Goal: Information Seeking & Learning: Learn about a topic

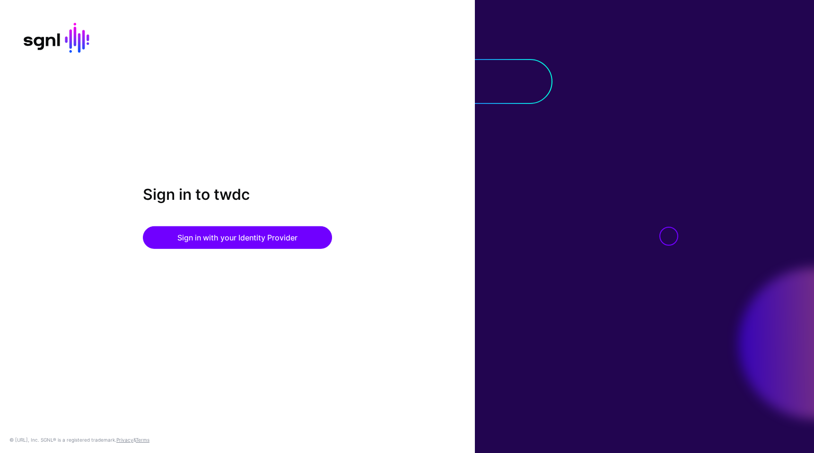
click at [237, 113] on div "Sign in to twdc Sign in with your Identity Provider © [URL], Inc. SGNL® is a re…" at bounding box center [237, 226] width 475 height 453
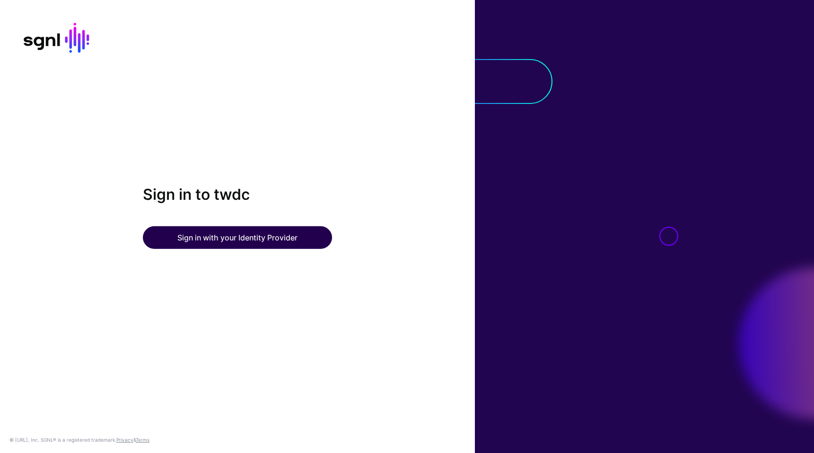
click at [248, 243] on button "Sign in with your Identity Provider" at bounding box center [237, 238] width 189 height 23
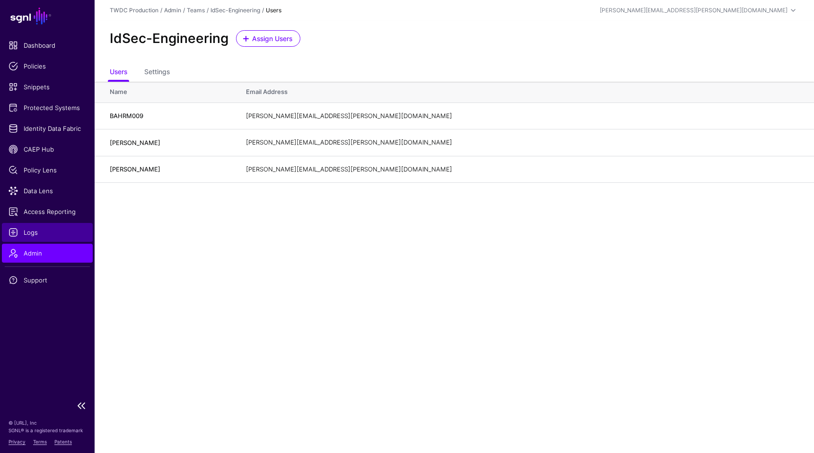
click at [27, 232] on span "Logs" at bounding box center [48, 232] width 78 height 9
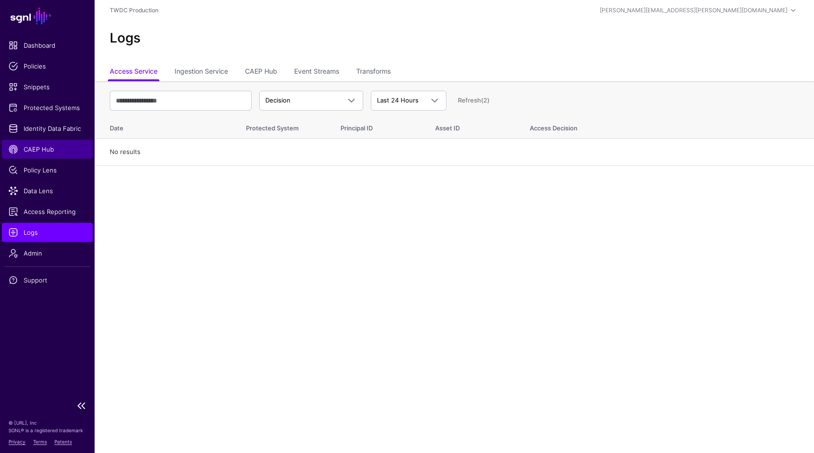
click at [45, 154] on span "CAEP Hub" at bounding box center [48, 149] width 78 height 9
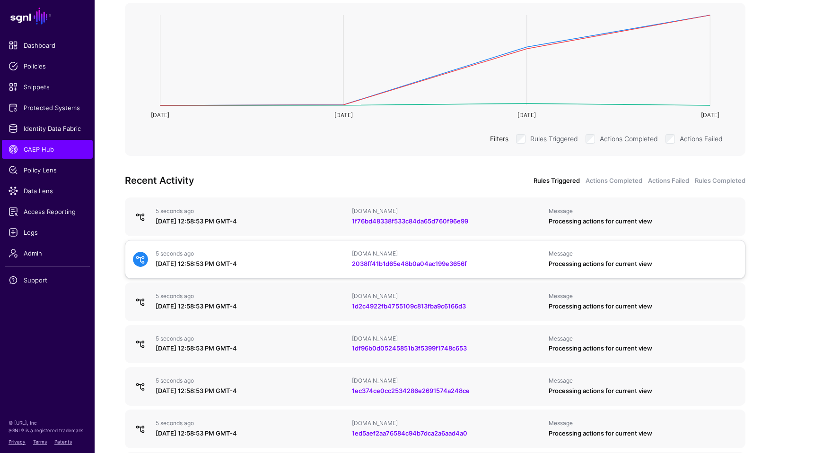
scroll to position [187, 0]
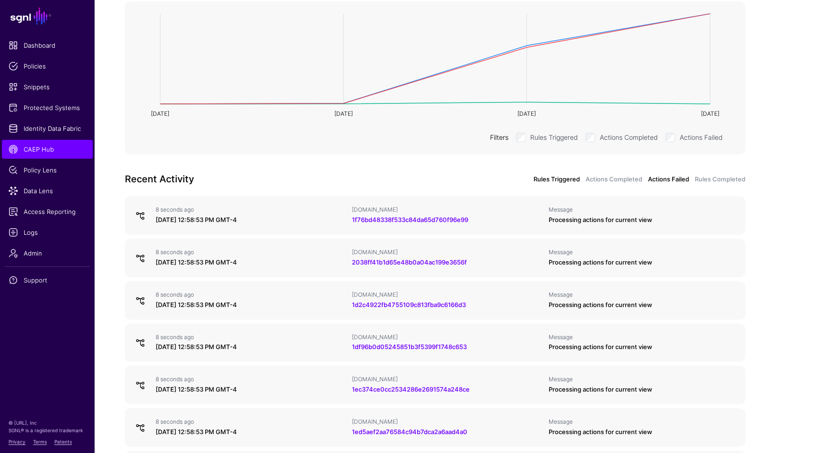
click at [662, 179] on link "Actions Failed" at bounding box center [668, 179] width 41 height 9
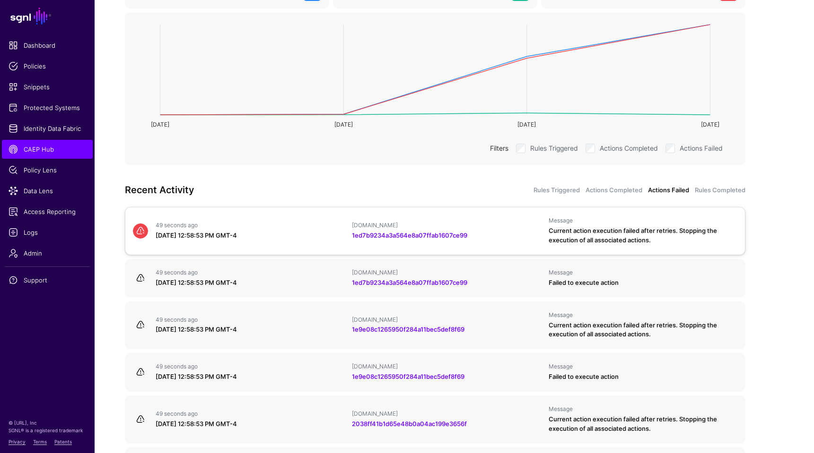
scroll to position [175, 0]
click at [409, 236] on link "1ed7b9234a3a564e8a07ffab1607ce99" at bounding box center [409, 236] width 115 height 8
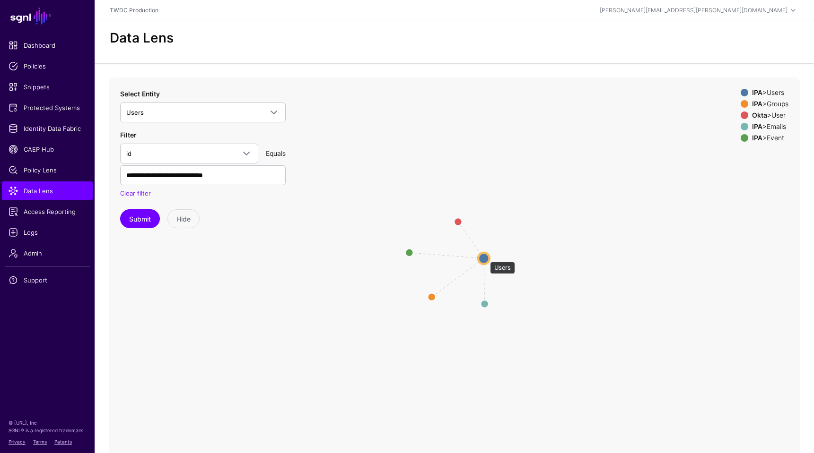
click at [485, 257] on circle at bounding box center [483, 258] width 11 height 11
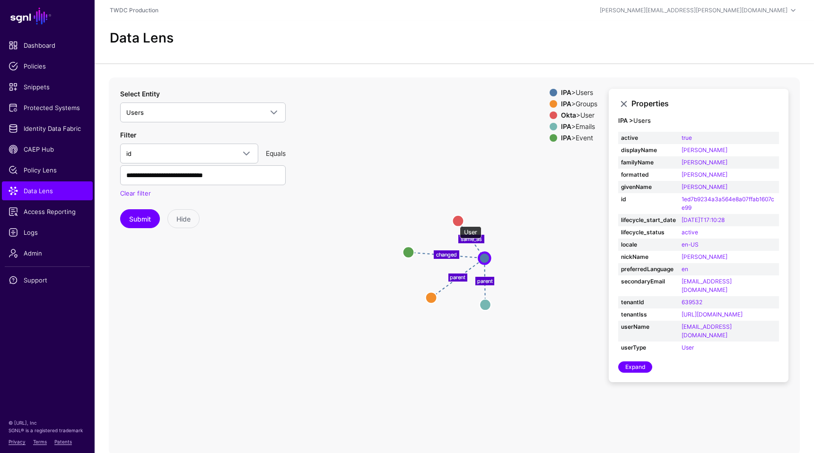
click at [455, 222] on circle at bounding box center [457, 220] width 11 height 11
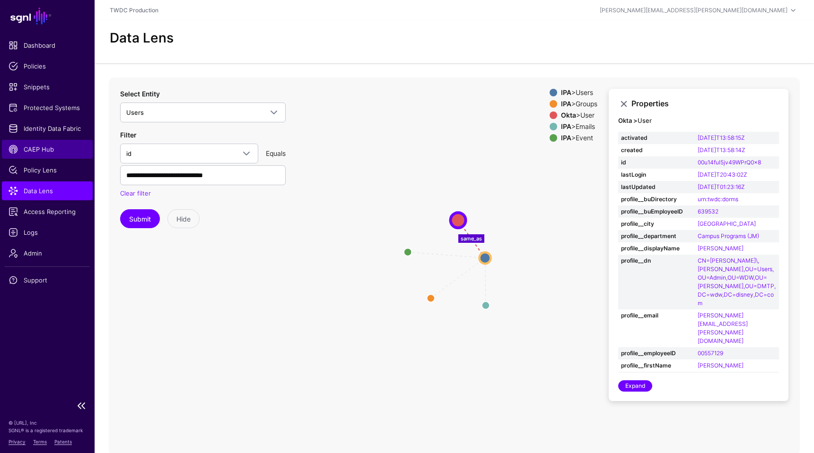
click at [33, 155] on link "CAEP Hub" at bounding box center [47, 149] width 91 height 19
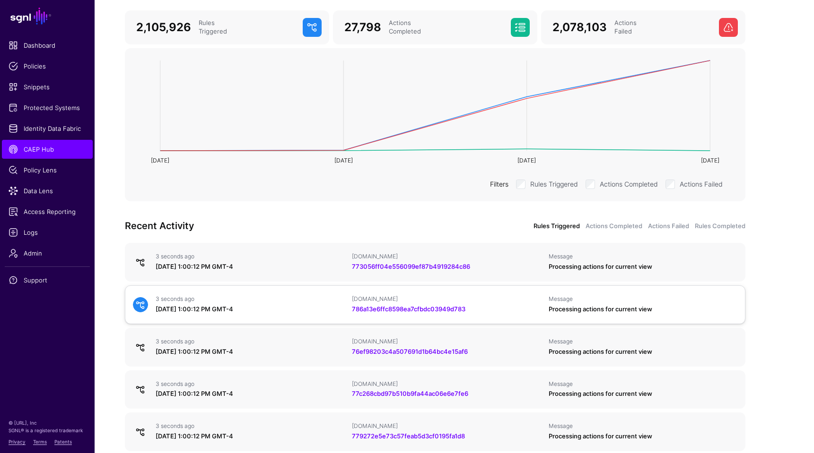
scroll to position [141, 0]
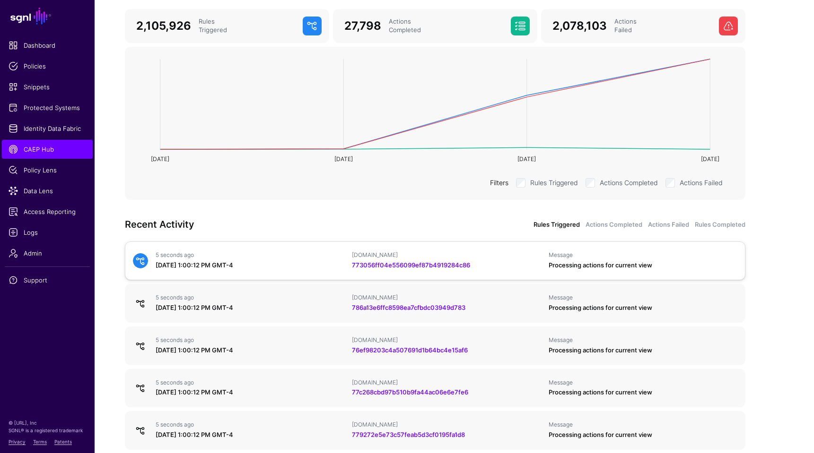
click at [297, 265] on div "August 14, 2025 at 1:00:12 PM GMT-4" at bounding box center [250, 265] width 189 height 9
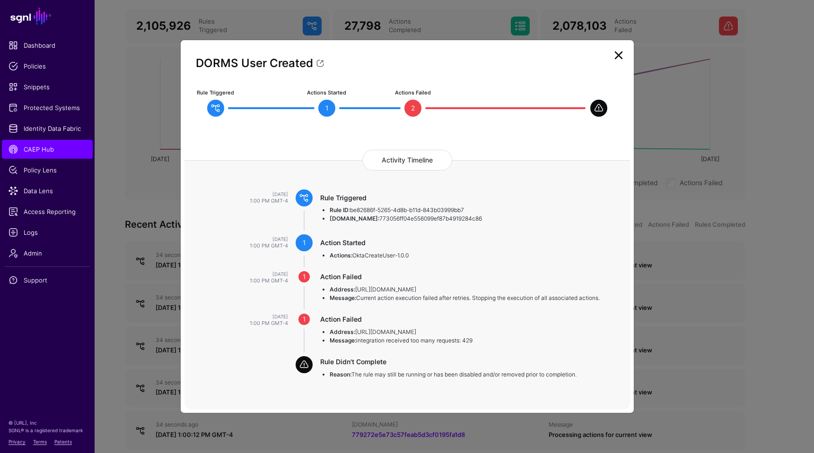
click at [622, 59] on link at bounding box center [618, 55] width 15 height 15
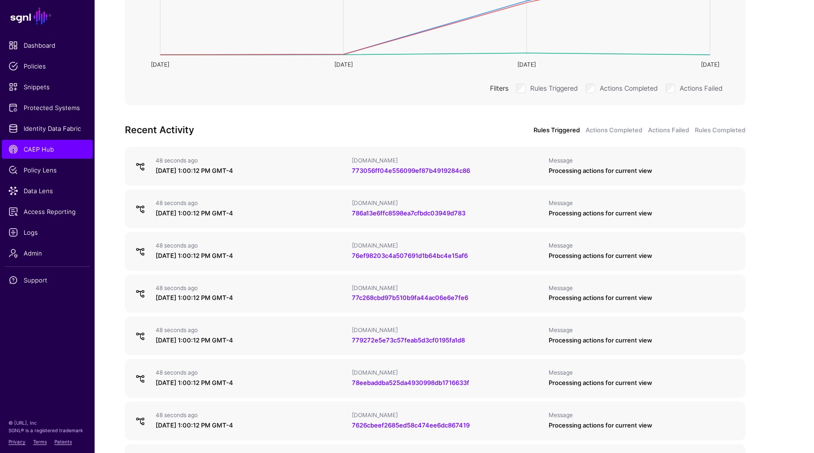
scroll to position [228, 0]
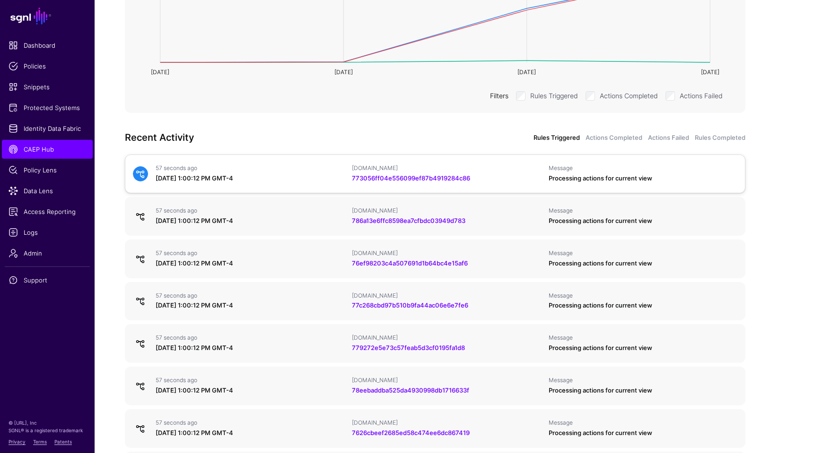
click at [295, 173] on div "57 seconds ago August 14, 2025 at 1:00:12 PM GMT-4" at bounding box center [250, 174] width 196 height 19
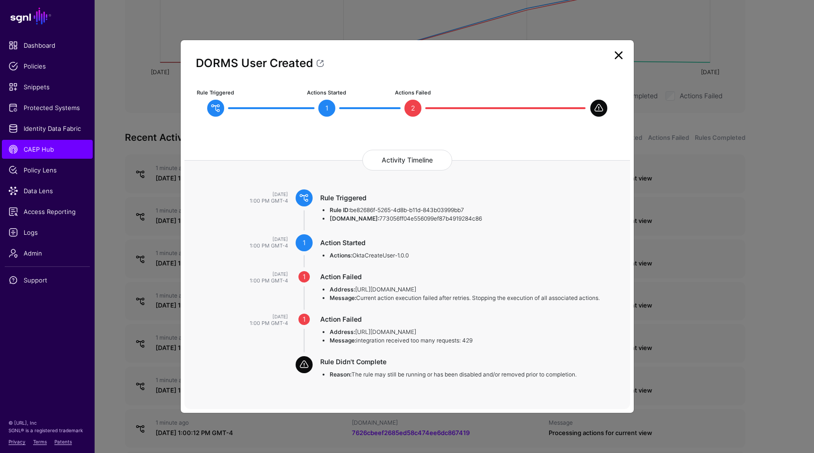
click at [617, 58] on link at bounding box center [618, 55] width 15 height 15
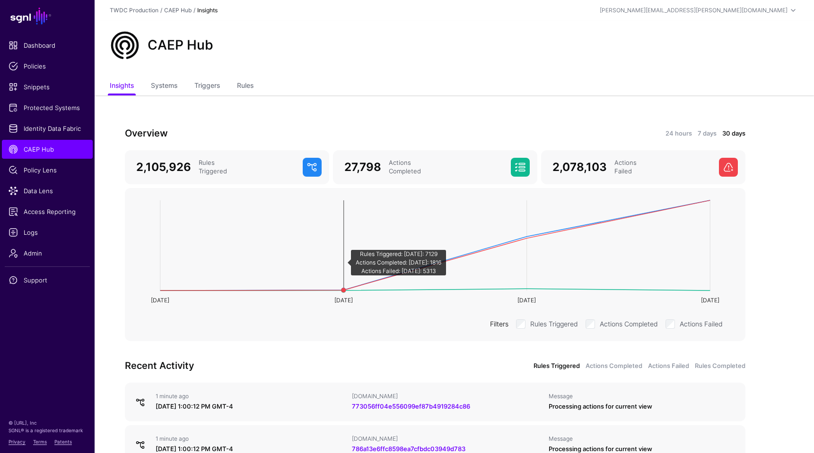
scroll to position [0, 0]
click at [209, 88] on link "Triggers" at bounding box center [207, 87] width 26 height 18
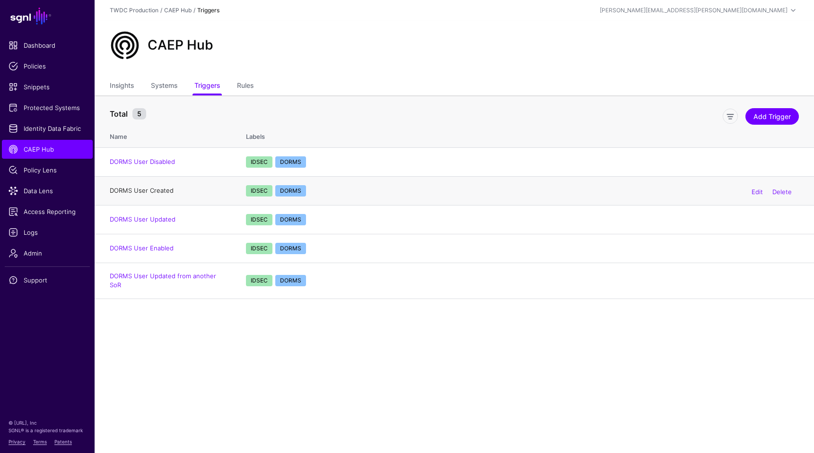
click at [153, 193] on link "DORMS User Created" at bounding box center [142, 191] width 64 height 8
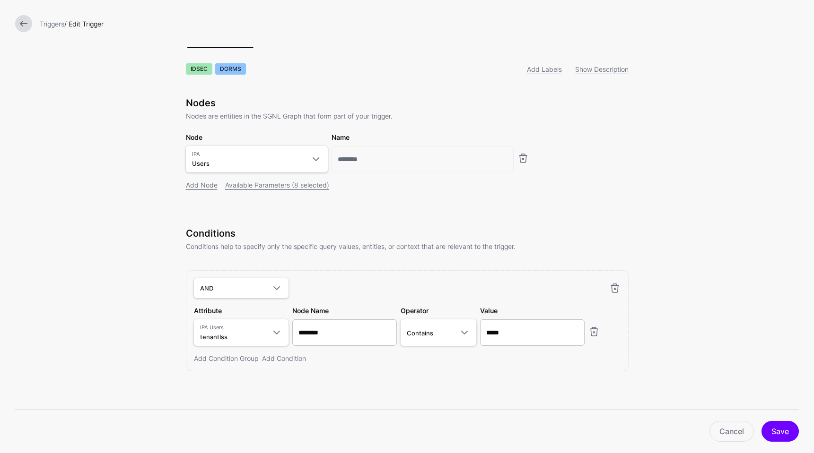
scroll to position [16, 0]
click at [733, 432] on link "Cancel" at bounding box center [731, 431] width 44 height 21
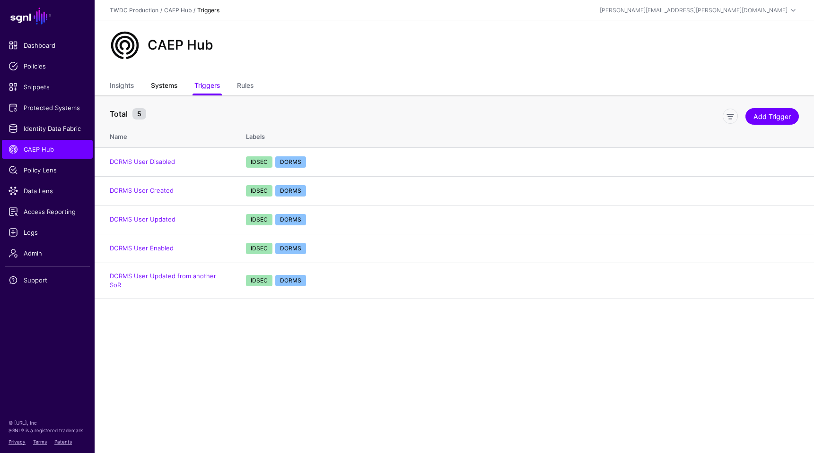
click at [170, 89] on link "Systems" at bounding box center [164, 87] width 26 height 18
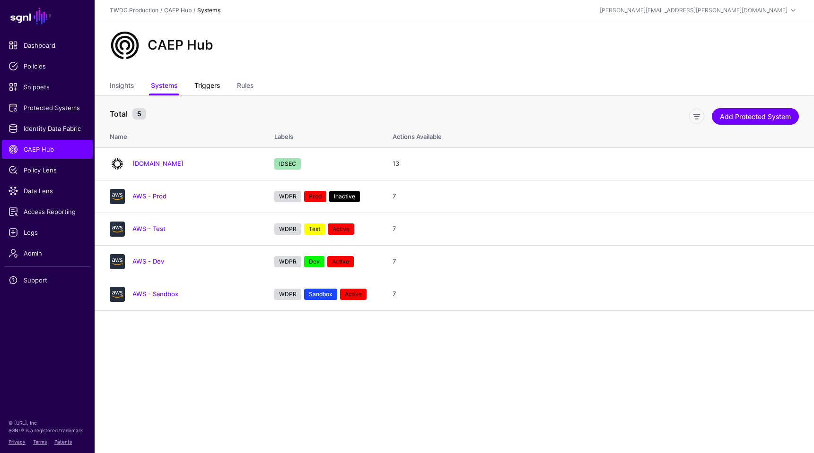
click at [209, 88] on link "Triggers" at bounding box center [207, 87] width 26 height 18
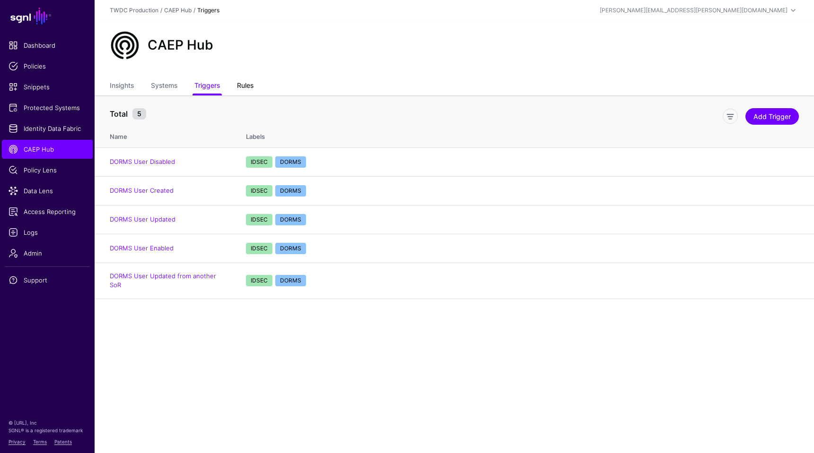
click at [242, 88] on link "Rules" at bounding box center [245, 87] width 17 height 18
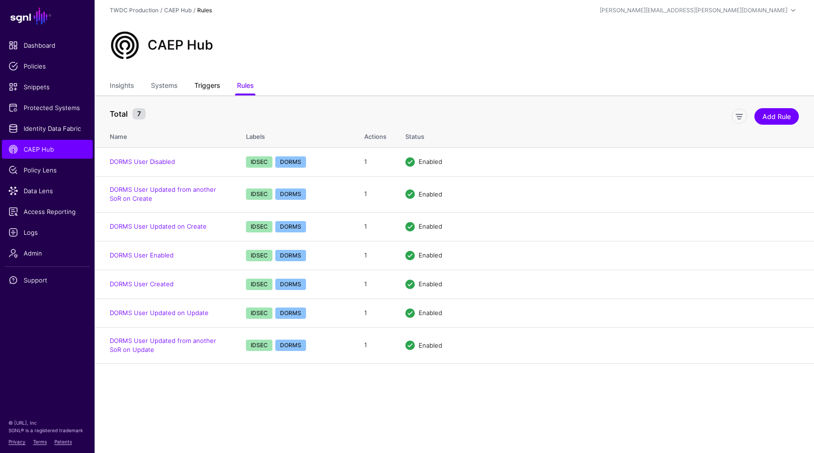
click at [210, 87] on link "Triggers" at bounding box center [207, 87] width 26 height 18
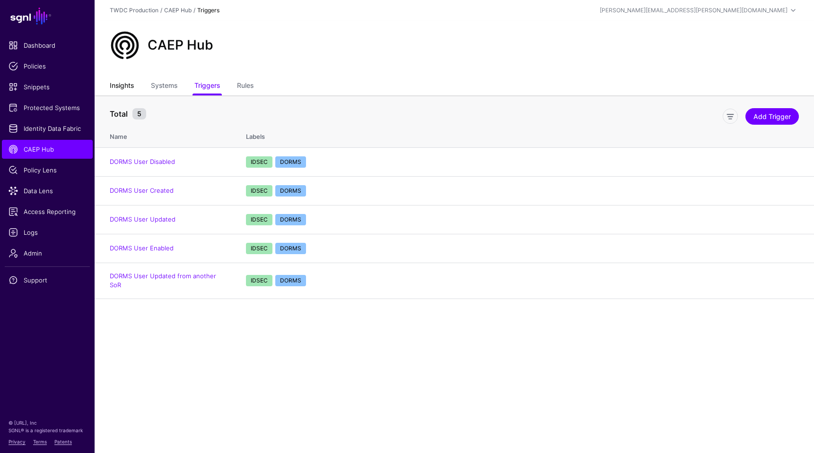
click at [124, 85] on link "Insights" at bounding box center [122, 87] width 24 height 18
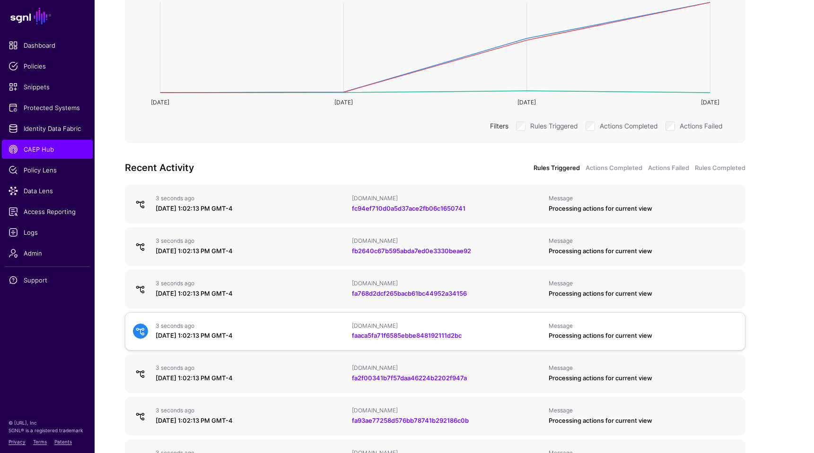
scroll to position [203, 0]
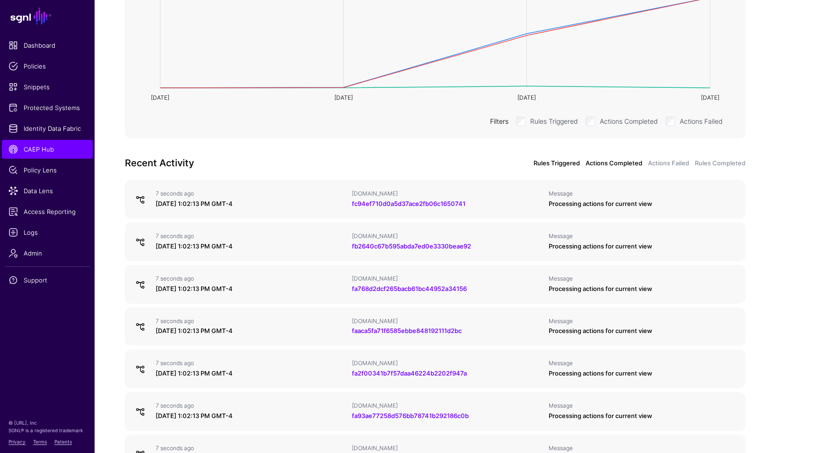
click at [620, 163] on link "Actions Completed" at bounding box center [613, 163] width 57 height 9
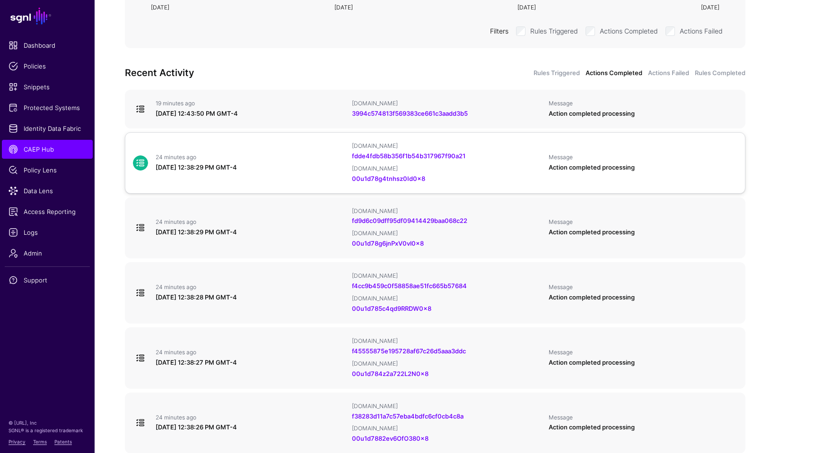
scroll to position [300, 0]
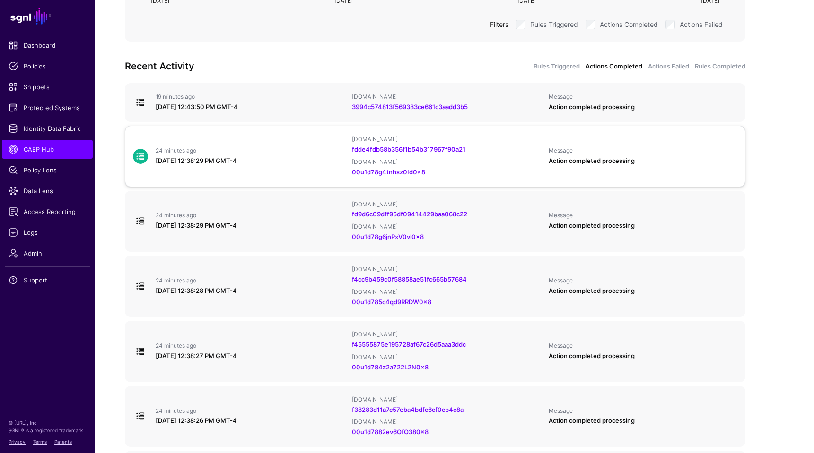
click at [296, 150] on div "24 minutes ago" at bounding box center [250, 151] width 189 height 8
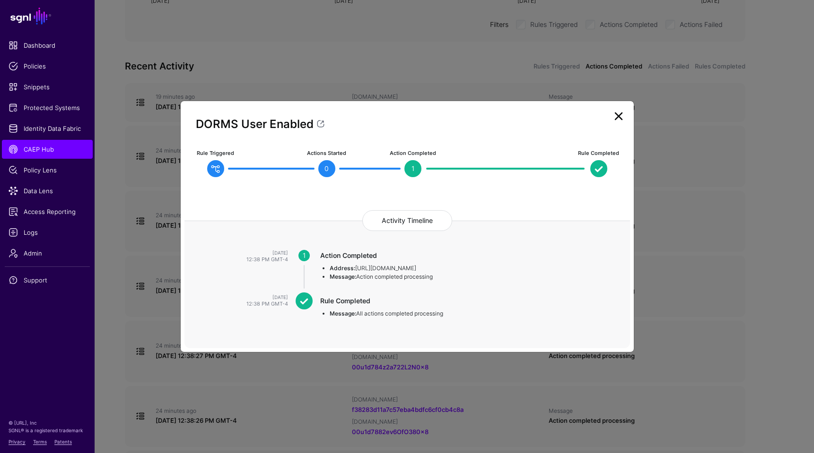
click at [618, 117] on link at bounding box center [618, 116] width 15 height 15
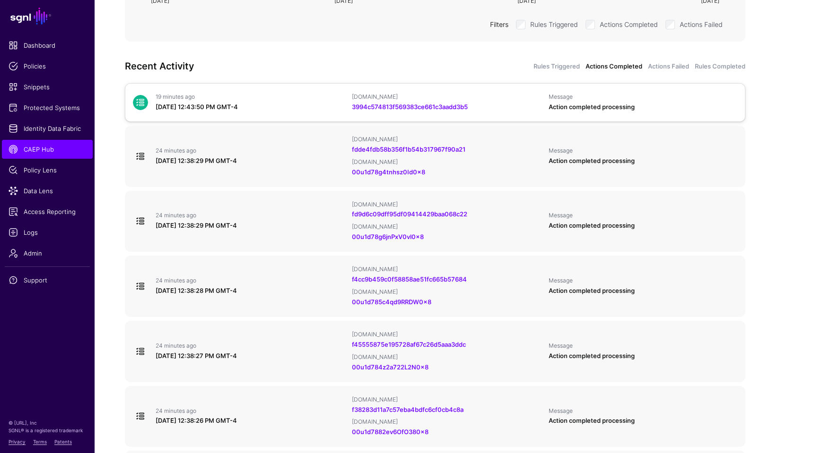
click at [291, 108] on div "[DATE] 12:43:50 PM GMT-4" at bounding box center [250, 107] width 189 height 9
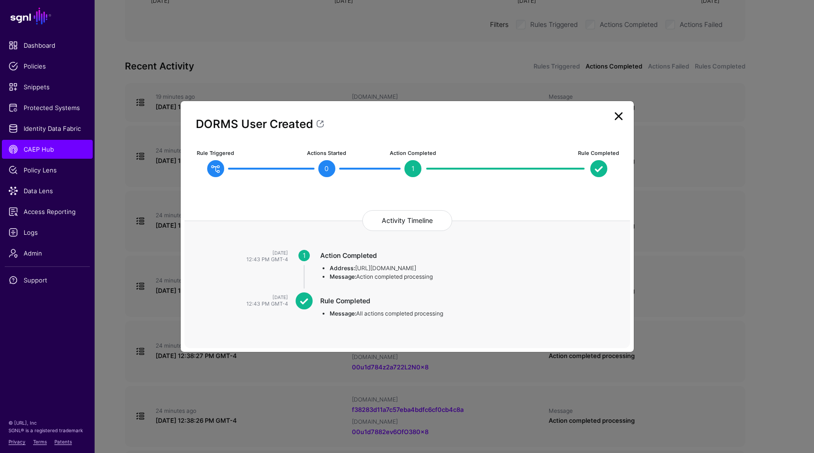
click at [615, 121] on link at bounding box center [618, 116] width 15 height 15
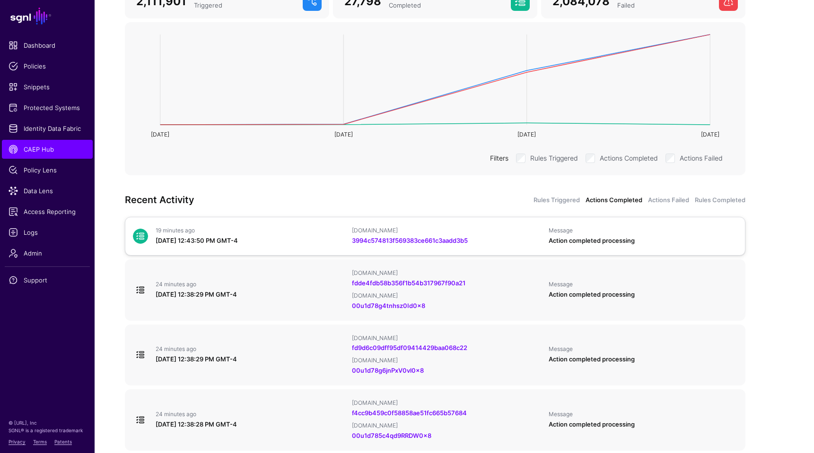
scroll to position [166, 0]
click at [664, 201] on link "Actions Failed" at bounding box center [668, 200] width 41 height 9
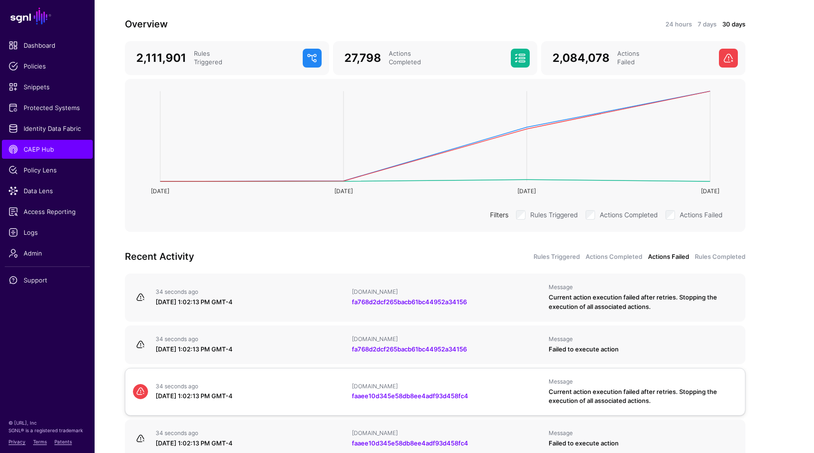
scroll to position [106, 0]
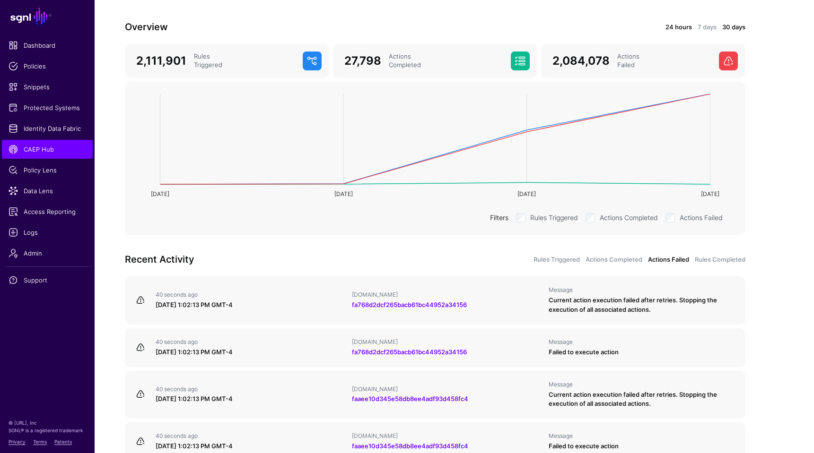
click at [682, 30] on link "24 hours" at bounding box center [678, 27] width 26 height 9
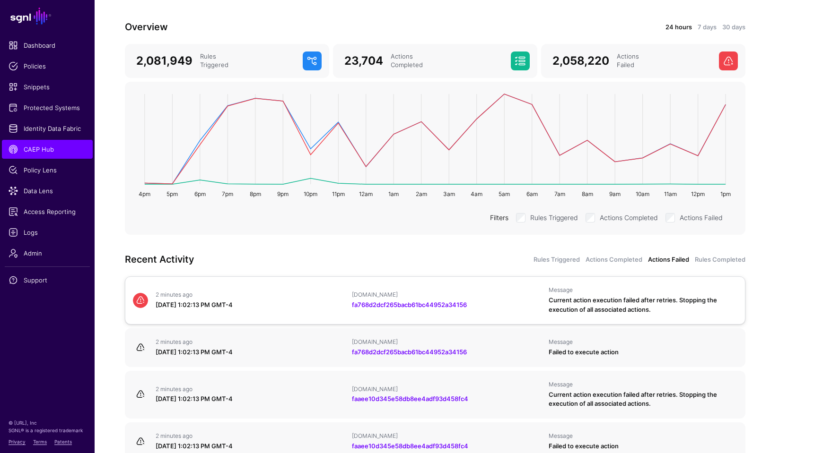
click at [265, 303] on div "August 14, 2025 at 1:02:13 PM GMT-4" at bounding box center [250, 305] width 189 height 9
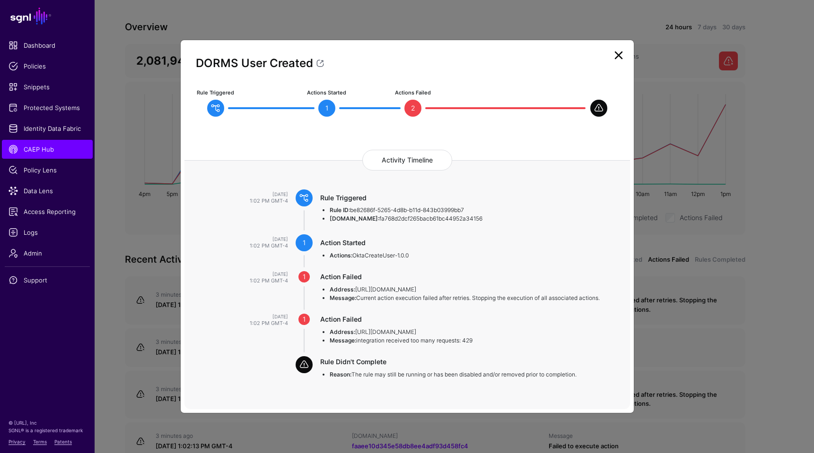
click at [616, 58] on link at bounding box center [618, 55] width 15 height 15
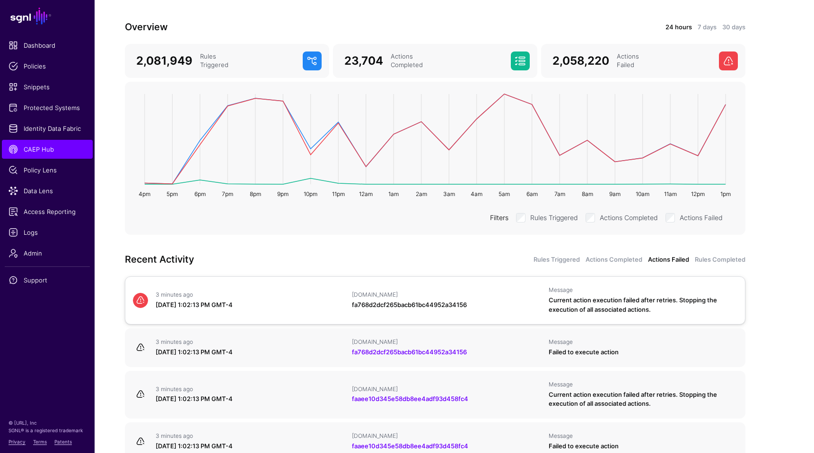
click at [418, 302] on link "fa768d2dcf265bacb61bc44952a34156" at bounding box center [409, 305] width 115 height 8
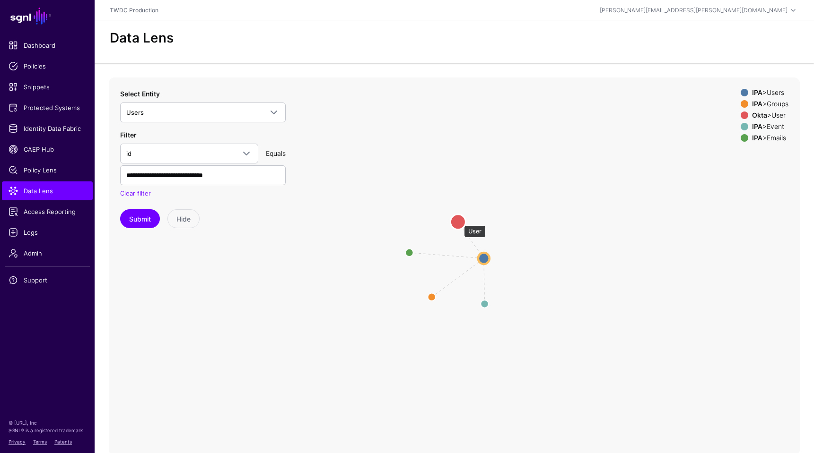
click at [459, 221] on circle at bounding box center [457, 221] width 15 height 15
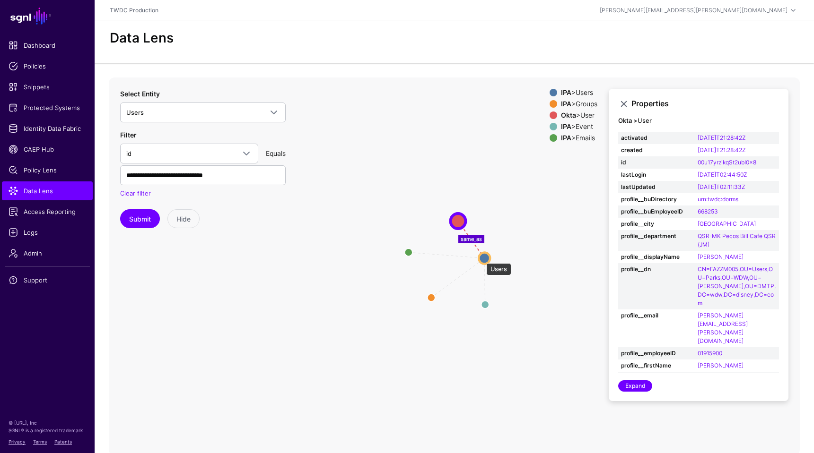
click at [481, 259] on circle at bounding box center [484, 258] width 11 height 11
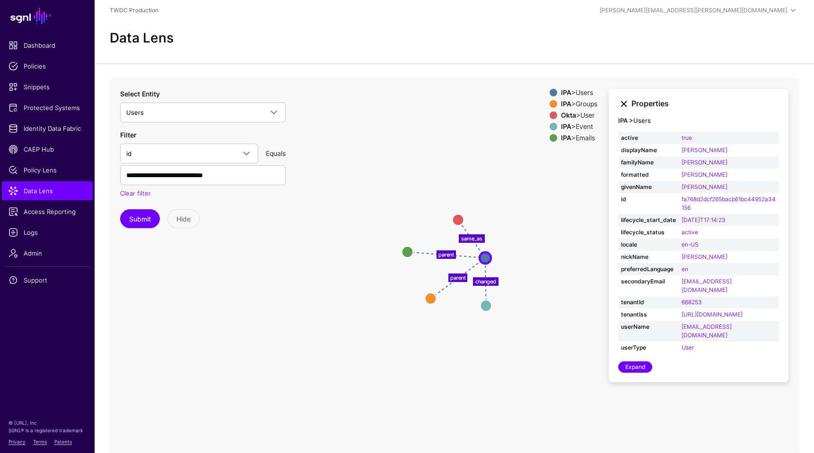
click at [624, 103] on link at bounding box center [623, 103] width 11 height 11
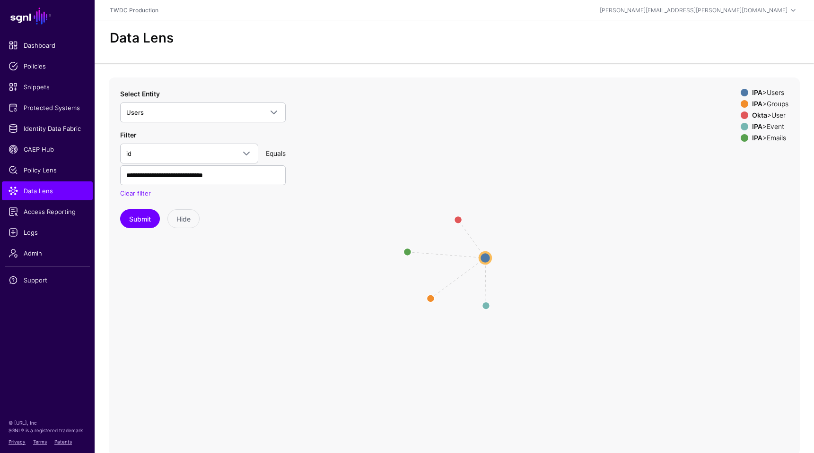
click at [771, 105] on div "IPA > Groups" at bounding box center [770, 104] width 40 height 8
click at [774, 125] on div "IPA > Event" at bounding box center [770, 127] width 40 height 8
click at [775, 137] on div "IPA > Emails" at bounding box center [770, 138] width 40 height 8
click at [449, 219] on circle at bounding box center [450, 222] width 16 height 16
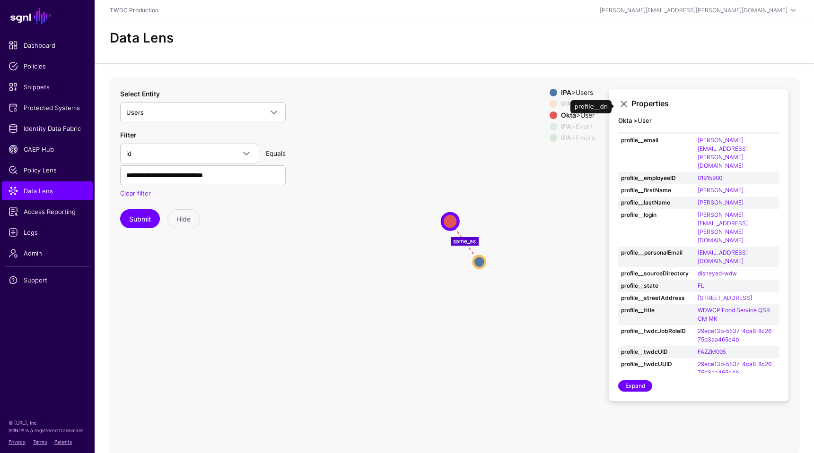
scroll to position [175, 0]
click at [480, 263] on circle at bounding box center [479, 262] width 12 height 12
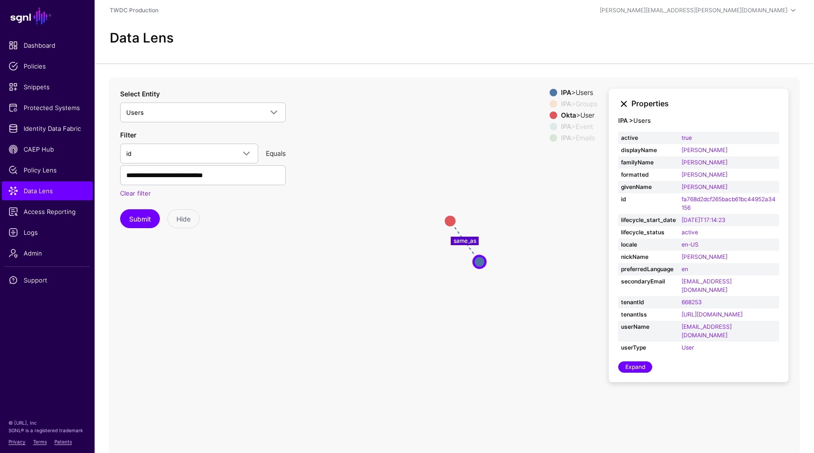
click at [625, 105] on link at bounding box center [623, 103] width 11 height 11
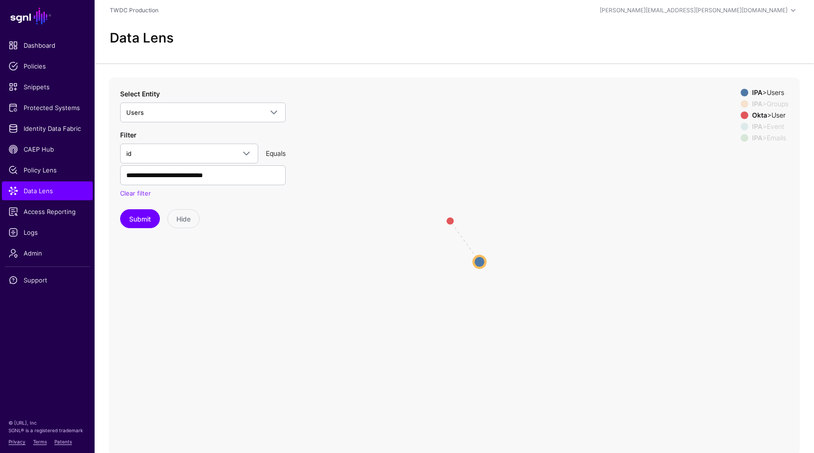
click at [306, 331] on icon "same_as parent changed parent Users Users User User Groups Groups Event Event E…" at bounding box center [454, 267] width 691 height 378
click at [235, 178] on input "**********" at bounding box center [203, 176] width 166 height 20
click at [314, 322] on icon "same_as parent changed parent Users Users User User Groups Groups Event Event E…" at bounding box center [454, 267] width 691 height 378
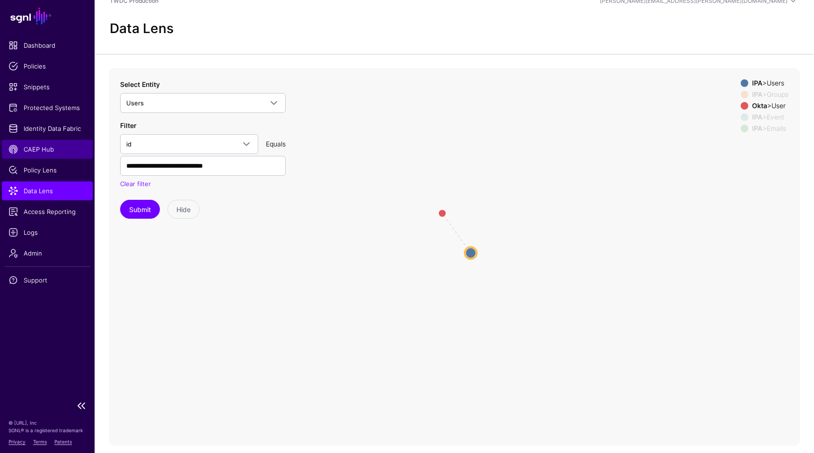
click at [45, 149] on span "CAEP Hub" at bounding box center [48, 149] width 78 height 9
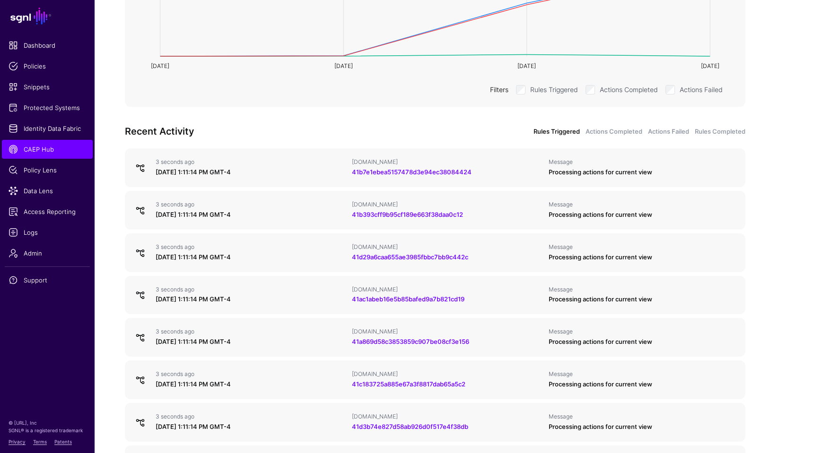
scroll to position [237, 0]
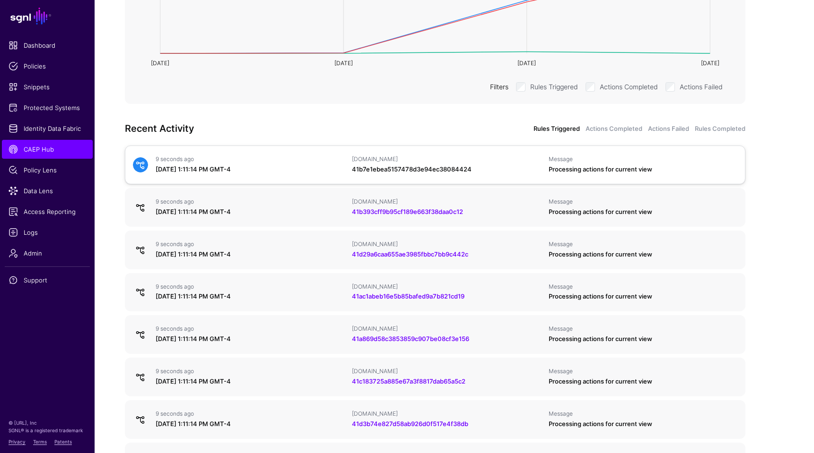
click at [463, 170] on link "41b7e1ebea5157478d3e94ec38084424" at bounding box center [412, 170] width 120 height 8
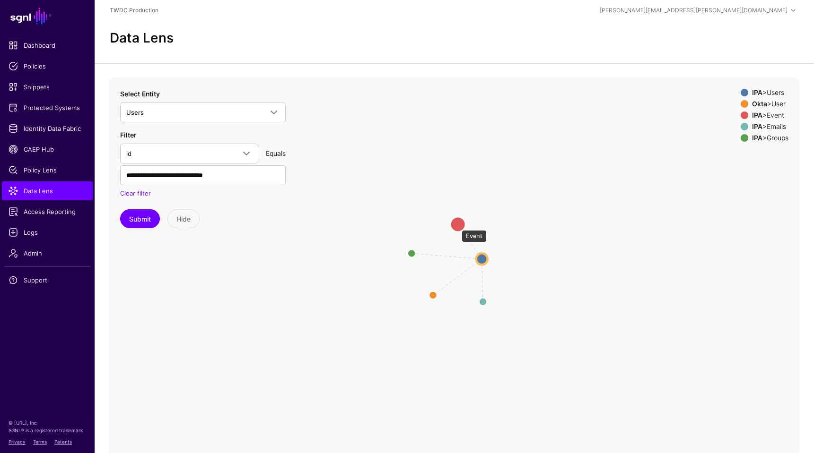
click at [457, 226] on circle at bounding box center [457, 224] width 15 height 15
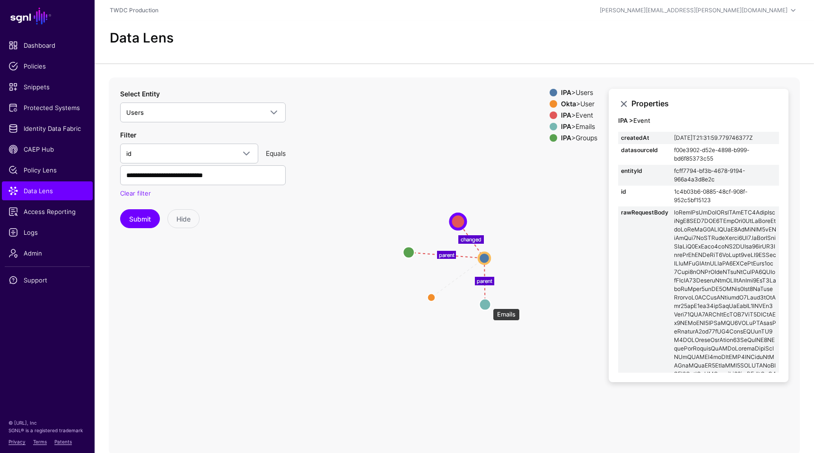
click at [488, 304] on circle at bounding box center [484, 304] width 11 height 11
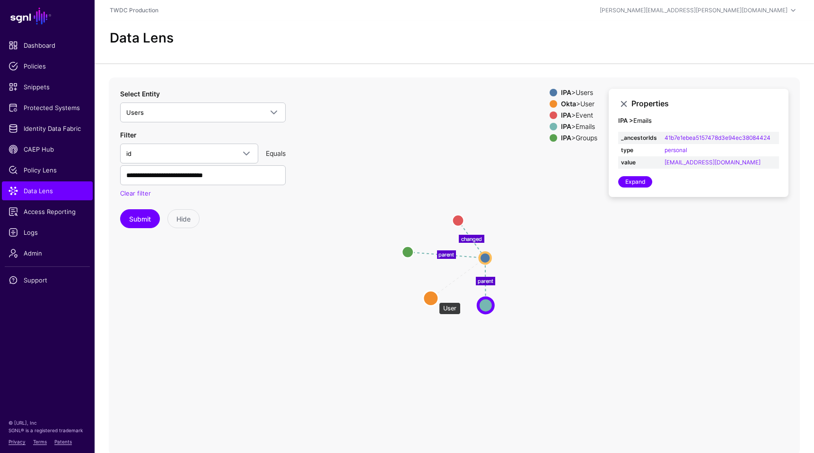
click at [434, 298] on circle at bounding box center [430, 298] width 15 height 15
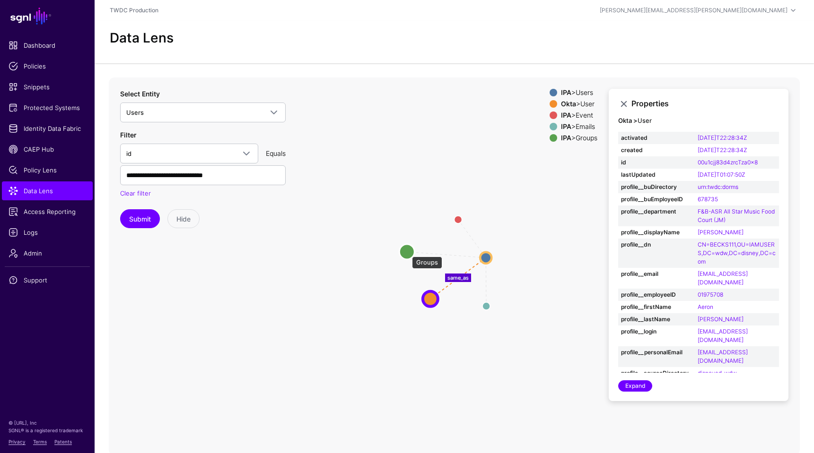
click at [407, 252] on circle at bounding box center [406, 251] width 15 height 15
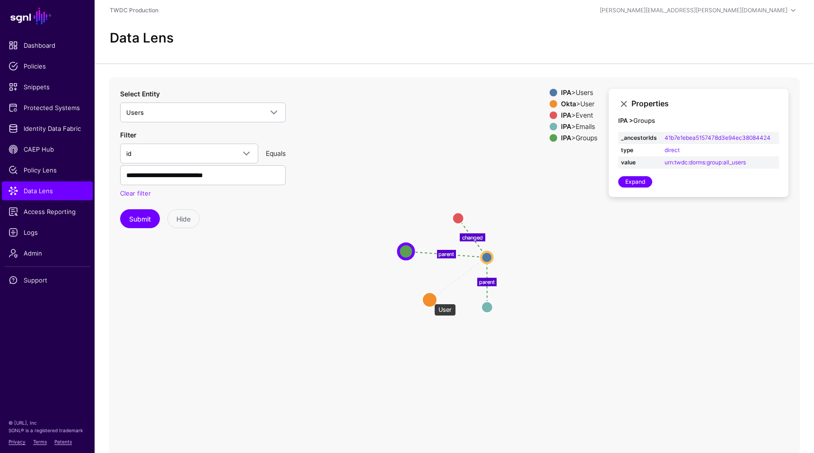
click at [429, 299] on circle at bounding box center [429, 299] width 15 height 15
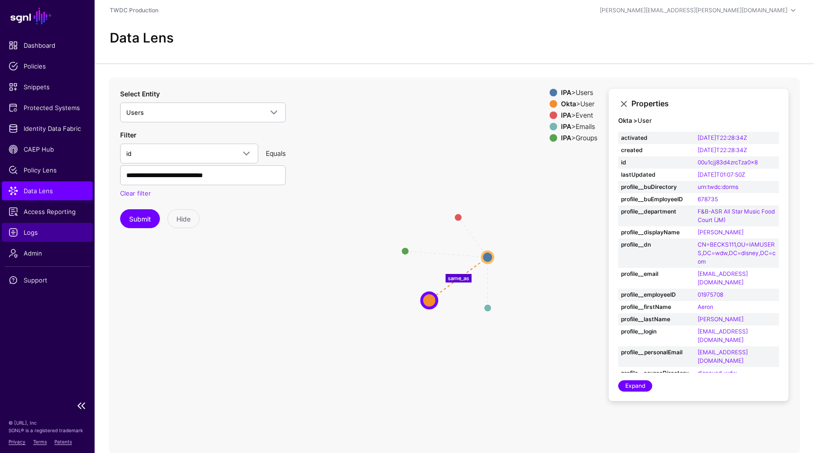
click at [30, 232] on span "Logs" at bounding box center [48, 232] width 78 height 9
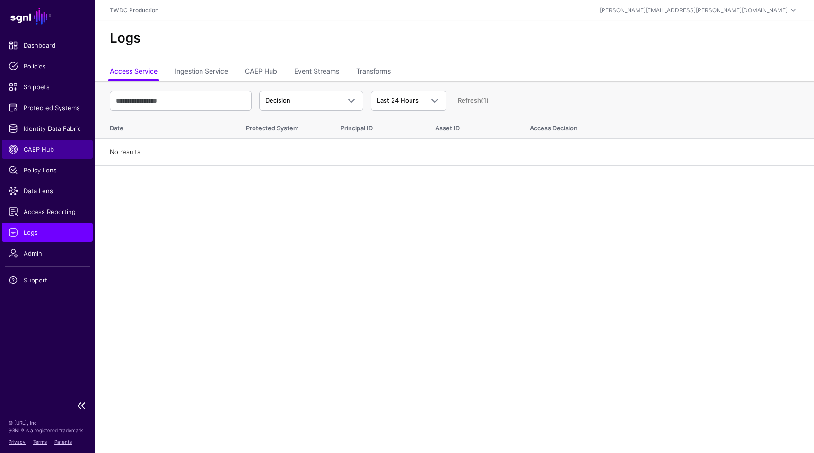
click at [42, 155] on link "CAEP Hub" at bounding box center [47, 149] width 91 height 19
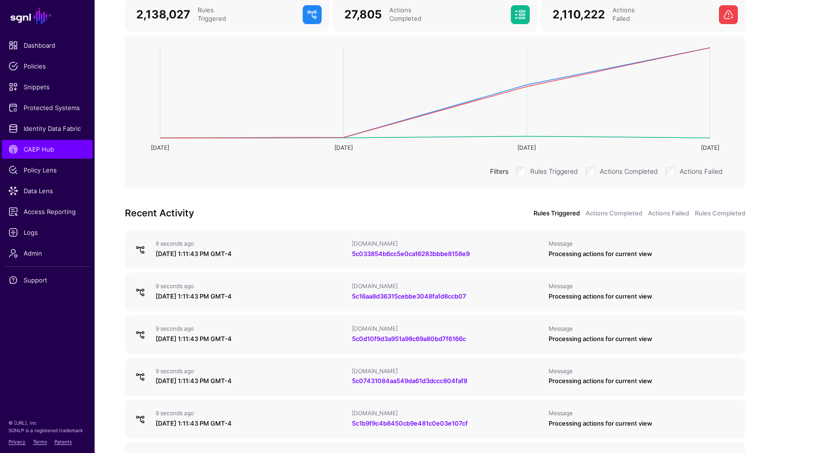
scroll to position [153, 0]
click at [665, 213] on link "Actions Failed" at bounding box center [668, 213] width 41 height 9
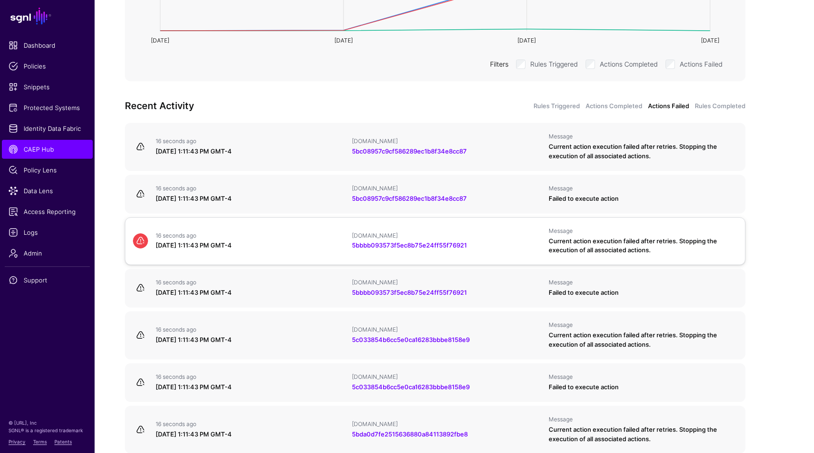
scroll to position [261, 0]
click at [560, 109] on link "Rules Triggered" at bounding box center [556, 105] width 46 height 9
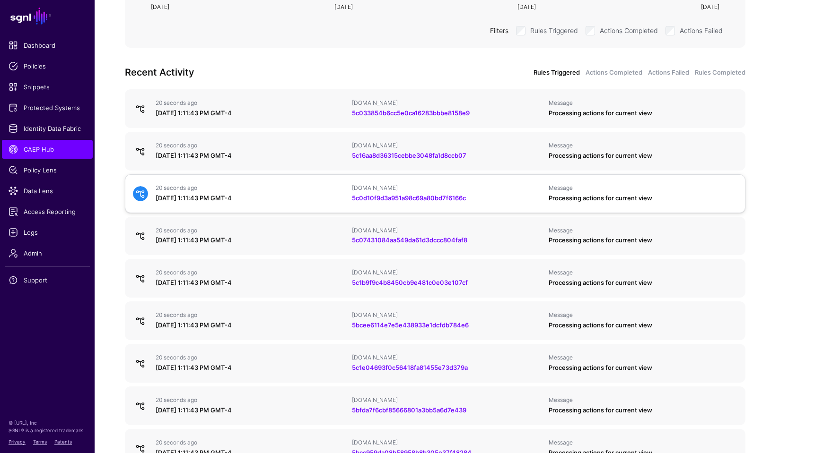
scroll to position [281, 0]
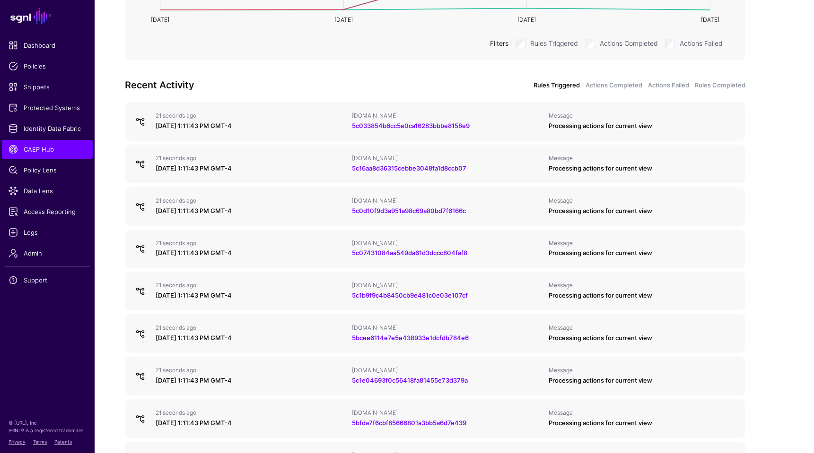
click at [610, 90] on div "Recent Activity Rules Triggered Actions Completed Actions Failed Rules Completed" at bounding box center [435, 85] width 632 height 15
click at [608, 86] on link "Actions Completed" at bounding box center [613, 85] width 57 height 9
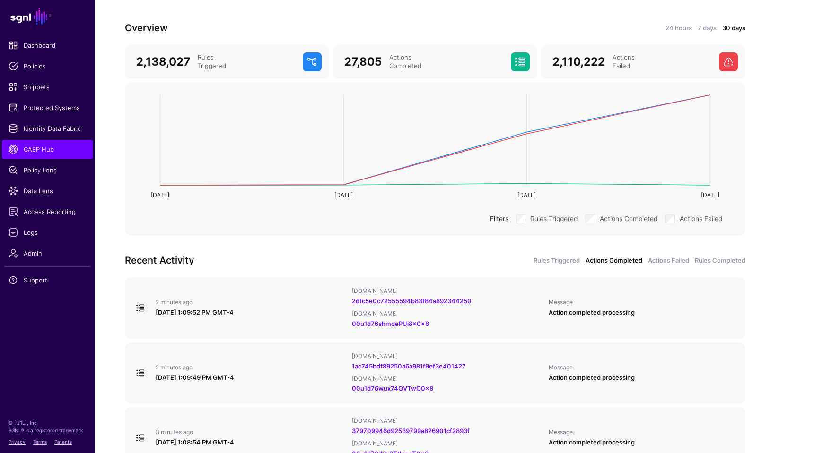
scroll to position [105, 0]
click at [711, 261] on link "Rules Completed" at bounding box center [720, 261] width 51 height 9
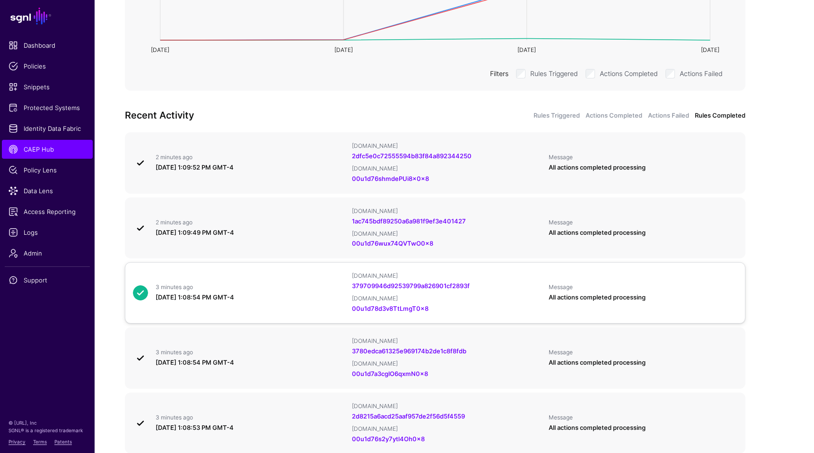
scroll to position [251, 0]
click at [674, 118] on link "Actions Failed" at bounding box center [668, 115] width 41 height 9
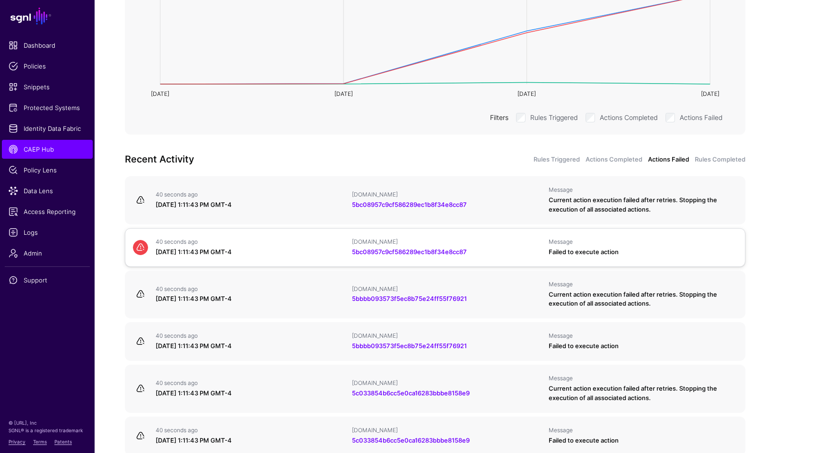
scroll to position [206, 0]
click at [502, 209] on div "5bc08957c9cf586289ec1b8f34e8cc87" at bounding box center [446, 205] width 189 height 9
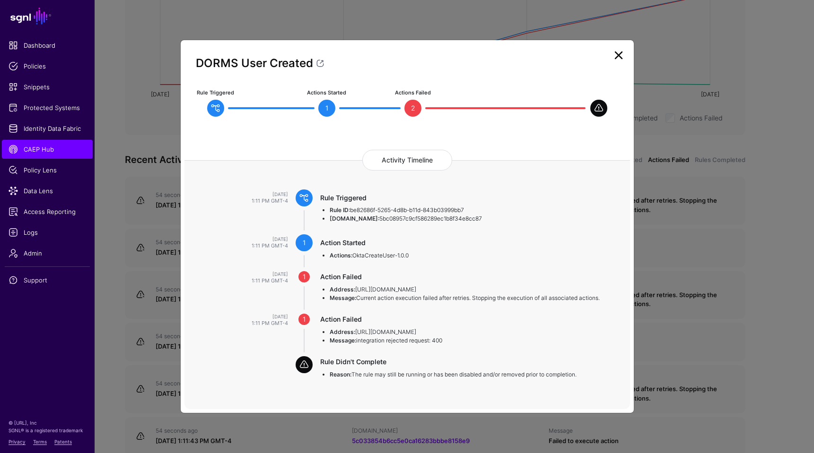
click at [619, 59] on link at bounding box center [618, 55] width 15 height 15
